Goal: Task Accomplishment & Management: Complete application form

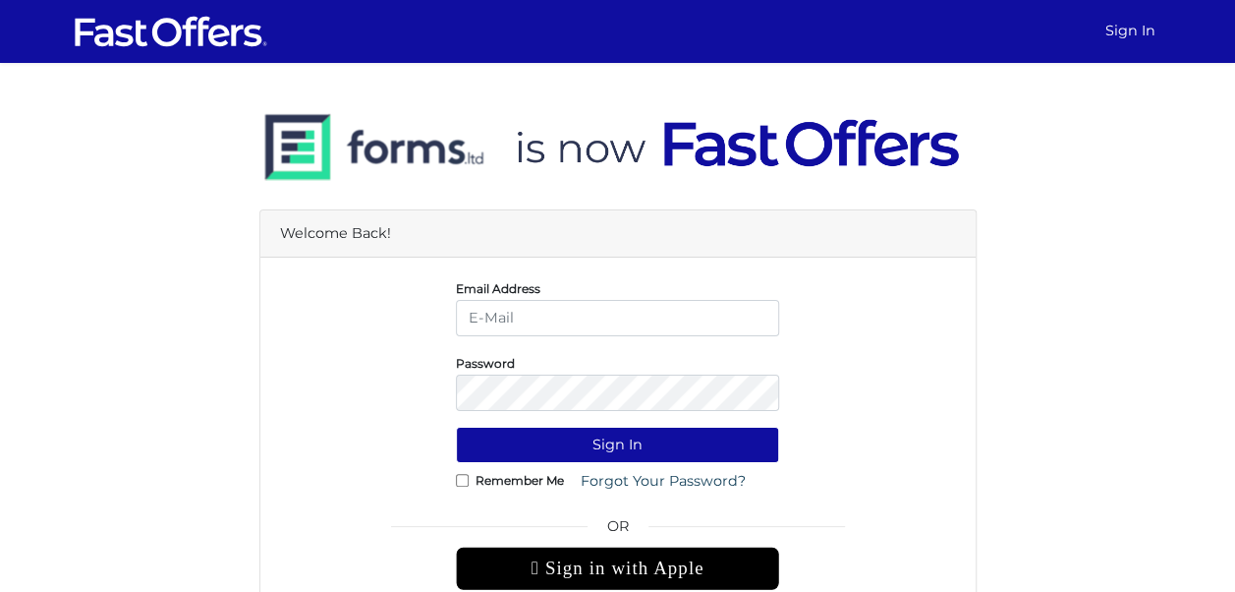
click at [509, 326] on input "email" at bounding box center [617, 318] width 323 height 36
type input "[EMAIL_ADDRESS][DOMAIN_NAME]"
click at [456, 426] on button "Sign In" at bounding box center [617, 444] width 323 height 36
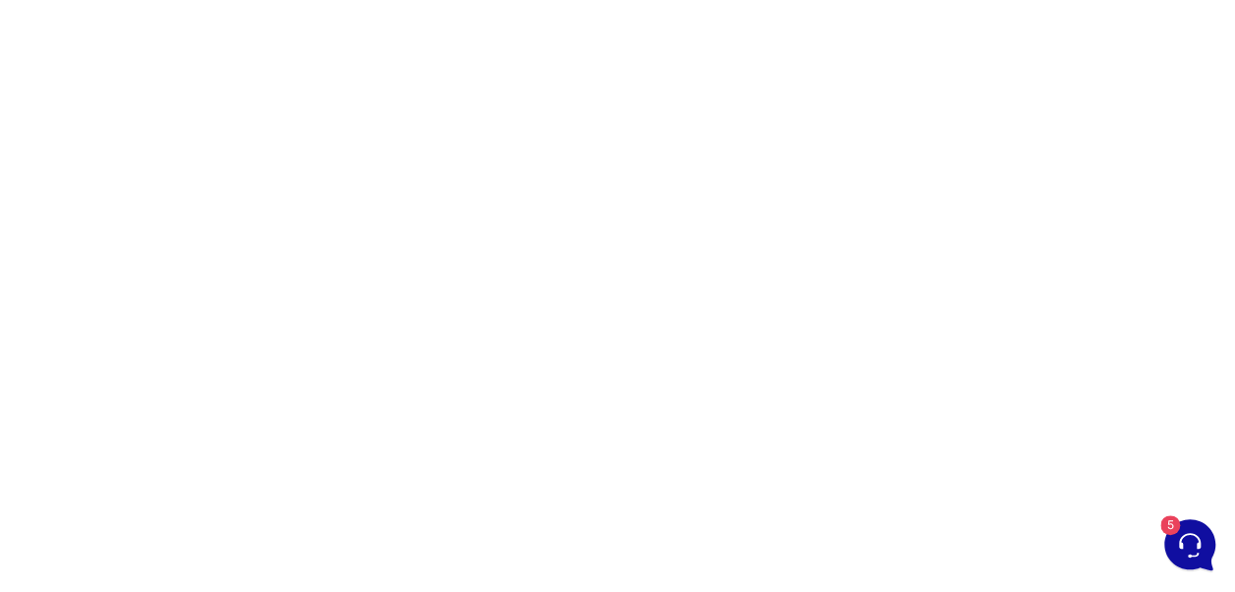
scroll to position [341, 0]
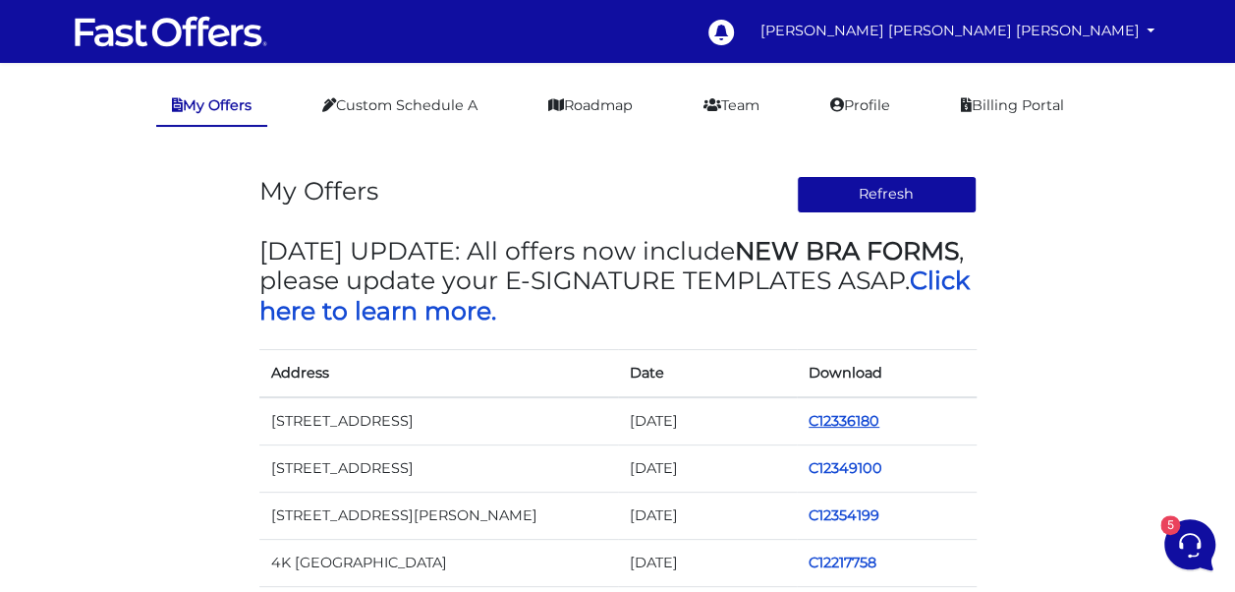
click at [855, 421] on link "C12336180" at bounding box center [844, 421] width 71 height 18
